Goal: Book appointment/travel/reservation

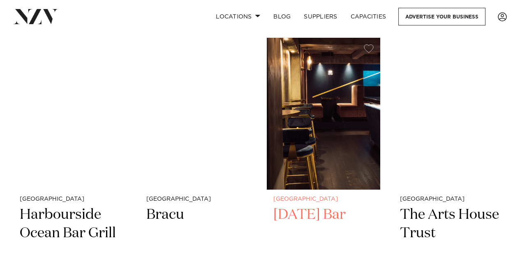
scroll to position [3520, 0]
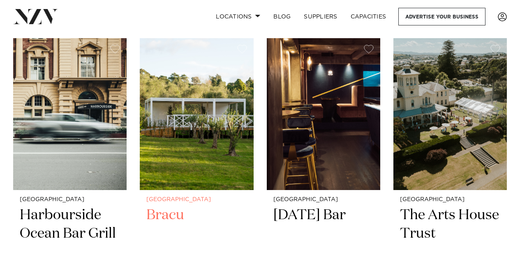
click at [201, 149] on img at bounding box center [196, 114] width 113 height 152
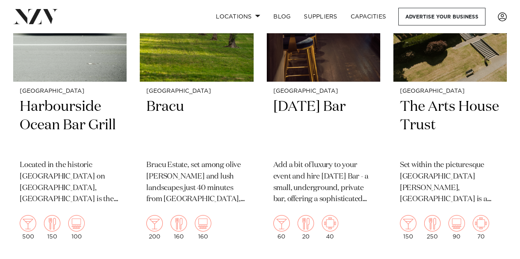
scroll to position [3628, 0]
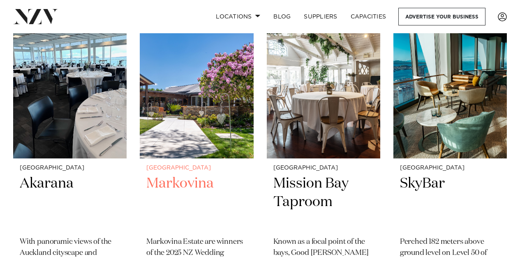
scroll to position [3927, 0]
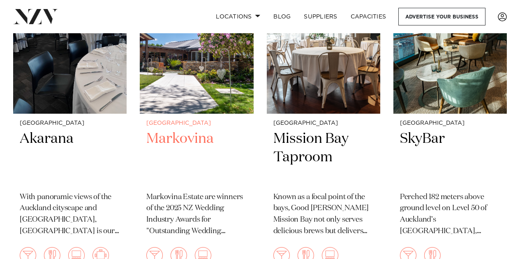
click at [230, 48] on img at bounding box center [196, 37] width 113 height 152
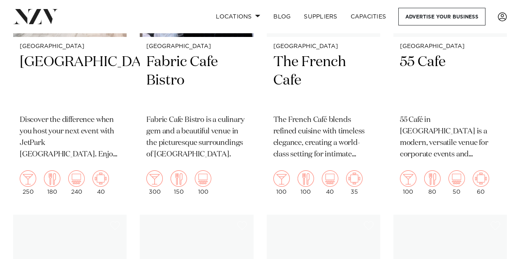
scroll to position [4334, 0]
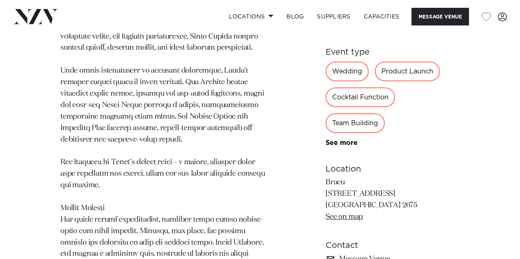
scroll to position [542, 0]
